Goal: Transaction & Acquisition: Purchase product/service

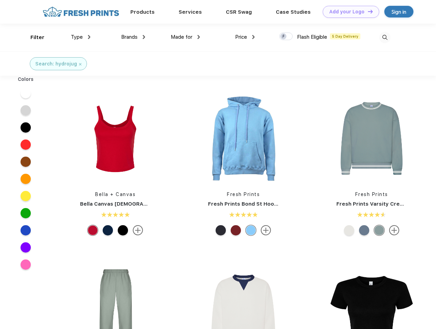
scroll to position [0, 0]
click at [349, 12] on link "Add your Logo Design Tool" at bounding box center [351, 12] width 56 height 12
click at [0, 0] on div "Design Tool" at bounding box center [0, 0] width 0 height 0
click at [367, 11] on link "Add your Logo Design Tool" at bounding box center [351, 12] width 56 height 12
click at [33, 37] on div "Filter" at bounding box center [37, 38] width 14 height 8
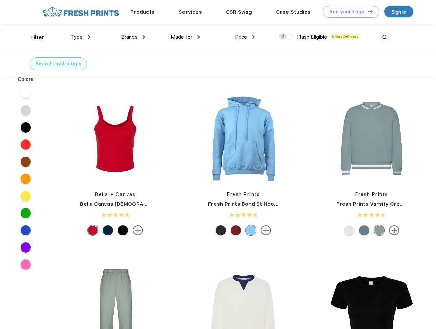
click at [81, 37] on span "Type" at bounding box center [77, 37] width 12 height 6
click at [133, 37] on span "Brands" at bounding box center [129, 37] width 16 height 6
click at [186, 37] on span "Made for" at bounding box center [182, 37] width 22 height 6
click at [245, 37] on span "Price" at bounding box center [241, 37] width 12 height 6
click at [286, 37] on div at bounding box center [285, 37] width 13 height 8
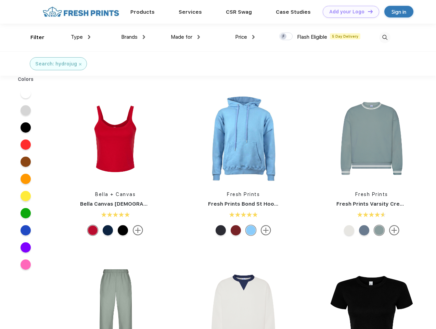
click at [284, 37] on input "checkbox" at bounding box center [281, 34] width 4 height 4
click at [385, 37] on img at bounding box center [384, 37] width 11 height 11
